Goal: Task Accomplishment & Management: Use online tool/utility

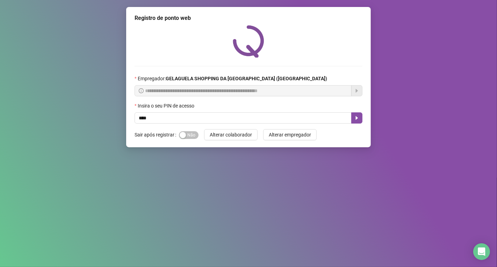
type input "*****"
click at [360, 119] on button "button" at bounding box center [356, 118] width 11 height 11
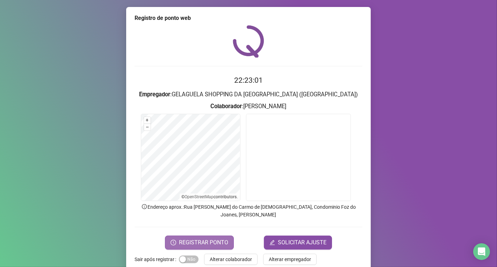
click at [200, 239] on span "REGISTRAR PONTO" at bounding box center [203, 243] width 49 height 8
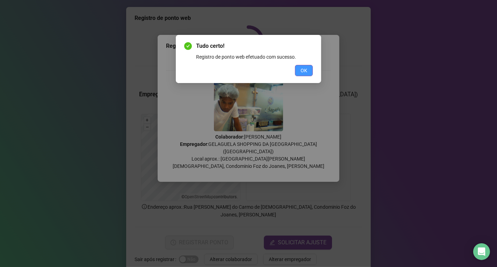
click at [303, 68] on span "OK" at bounding box center [304, 71] width 7 height 8
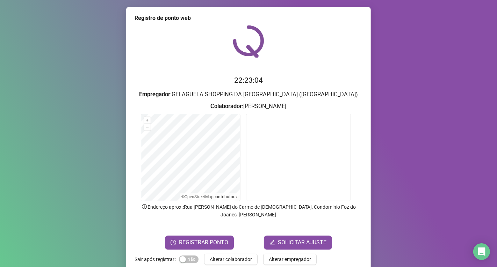
drag, startPoint x: 245, startPoint y: 249, endPoint x: 247, endPoint y: 183, distance: 65.8
click at [245, 256] on span "Alterar colaborador" at bounding box center [231, 260] width 42 height 8
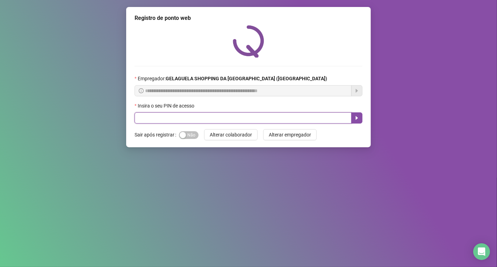
click at [152, 117] on input "text" at bounding box center [243, 118] width 217 height 11
type input "*****"
click at [354, 116] on icon "caret-right" at bounding box center [357, 118] width 6 height 6
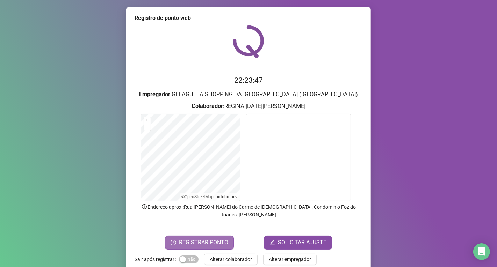
click at [218, 239] on span "REGISTRAR PONTO" at bounding box center [203, 243] width 49 height 8
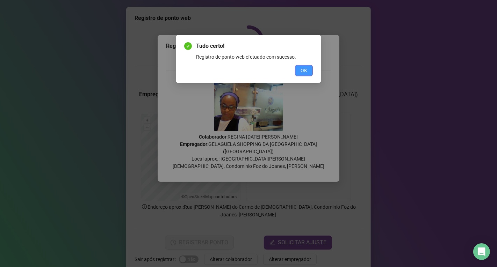
click at [304, 67] on span "OK" at bounding box center [304, 71] width 7 height 8
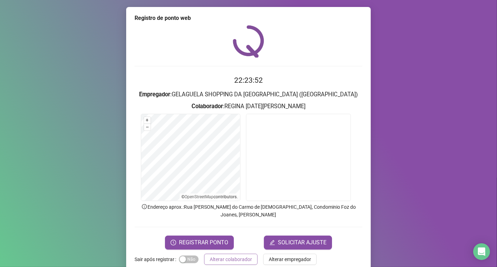
click at [225, 256] on span "Alterar colaborador" at bounding box center [231, 260] width 42 height 8
click at [225, 250] on div "Registro de ponto web 22:23:52 Empregador : GELAGUELA SHOPPING DA [GEOGRAPHIC_D…" at bounding box center [248, 133] width 497 height 267
